Goal: Transaction & Acquisition: Obtain resource

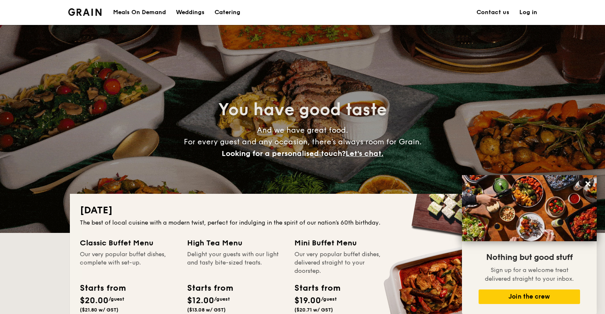
click at [231, 10] on h1 "Catering" at bounding box center [228, 12] width 26 height 25
click at [233, 12] on h1 "Catering" at bounding box center [228, 12] width 26 height 25
click at [588, 186] on icon at bounding box center [588, 183] width 7 height 7
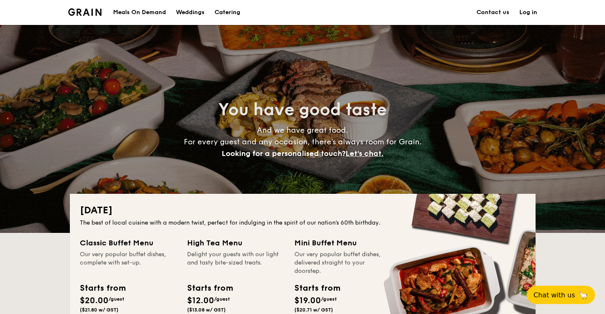
click at [141, 12] on div "Meals On Demand" at bounding box center [139, 12] width 53 height 25
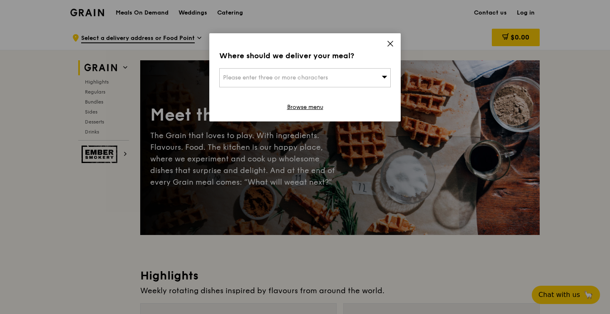
click at [390, 43] on icon at bounding box center [390, 43] width 7 height 7
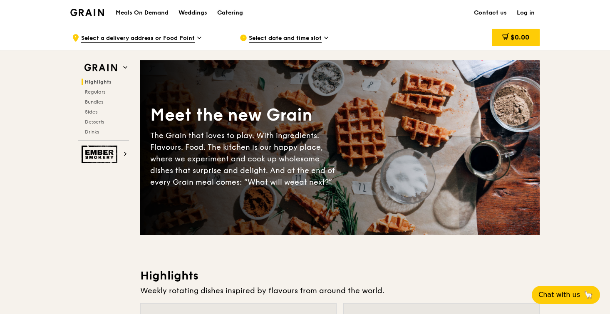
click at [226, 9] on div "Catering" at bounding box center [230, 12] width 26 height 25
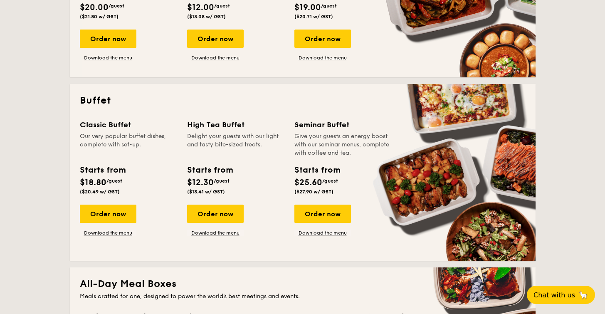
scroll to position [297, 0]
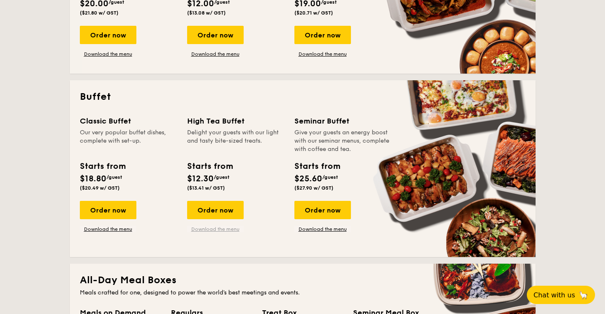
click at [213, 231] on link "Download the menu" at bounding box center [215, 229] width 57 height 7
